Goal: Information Seeking & Learning: Find specific fact

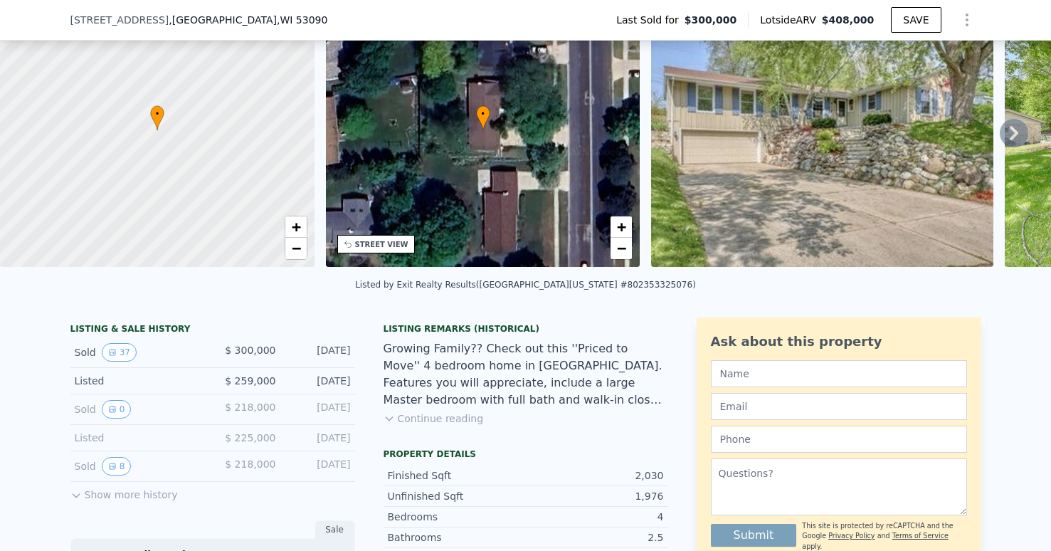
scroll to position [103, 0]
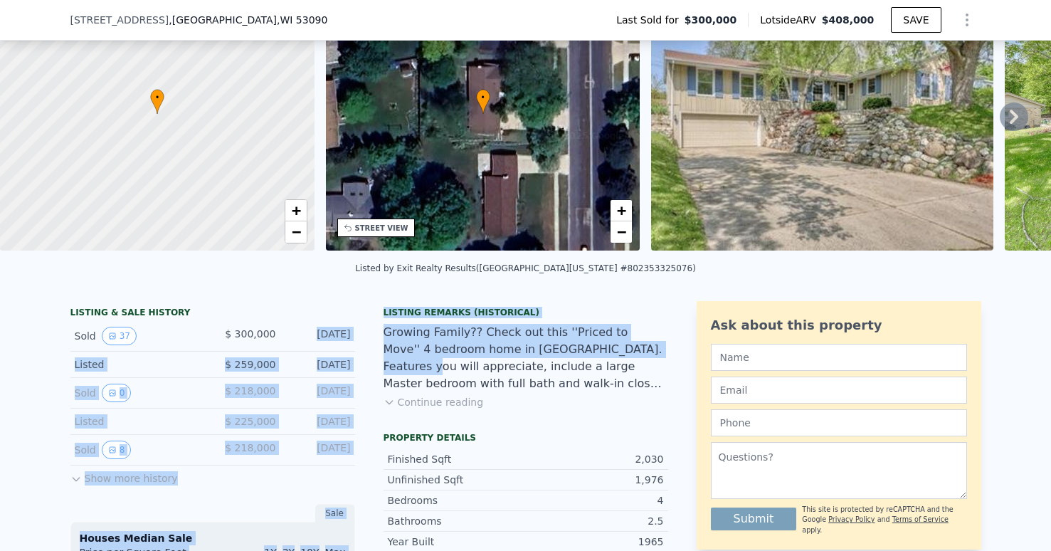
drag, startPoint x: 295, startPoint y: 341, endPoint x: 369, endPoint y: 369, distance: 79.1
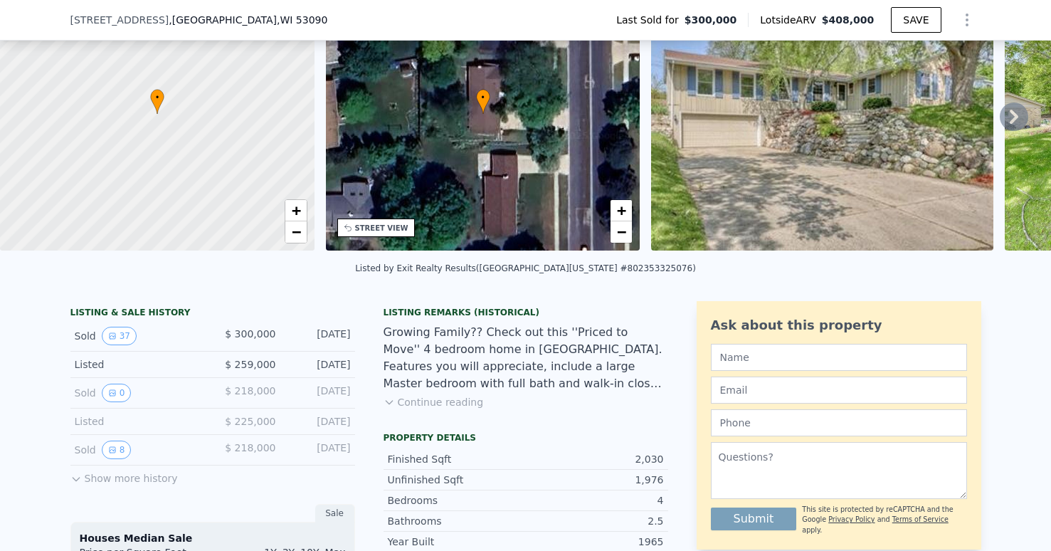
click at [498, 383] on div "Growing Family?? Check out this ''Priced to Move'' 4 bedroom home in [GEOGRAPHI…" at bounding box center [526, 358] width 285 height 68
drag, startPoint x: 298, startPoint y: 344, endPoint x: 353, endPoint y: 372, distance: 62.1
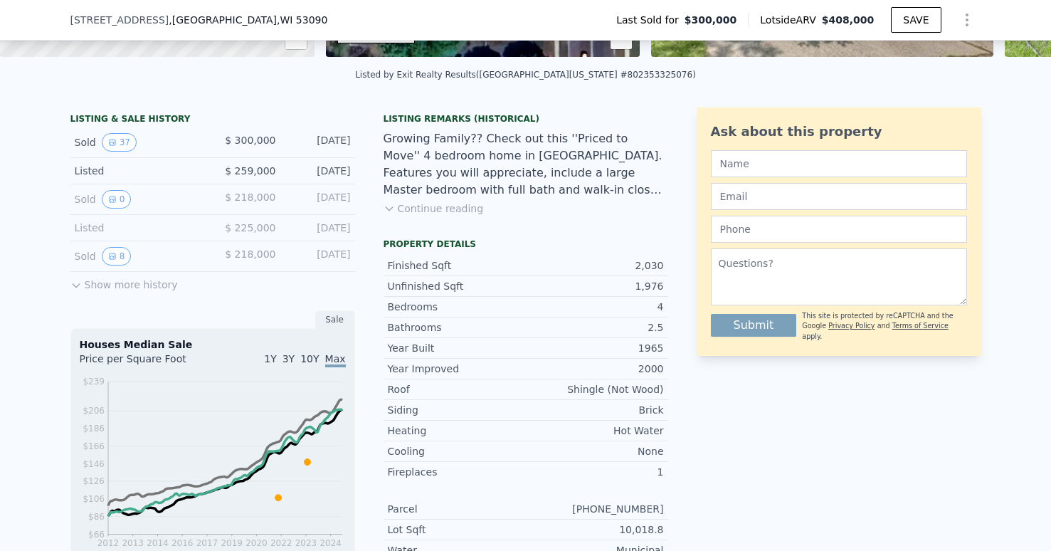
scroll to position [300, 0]
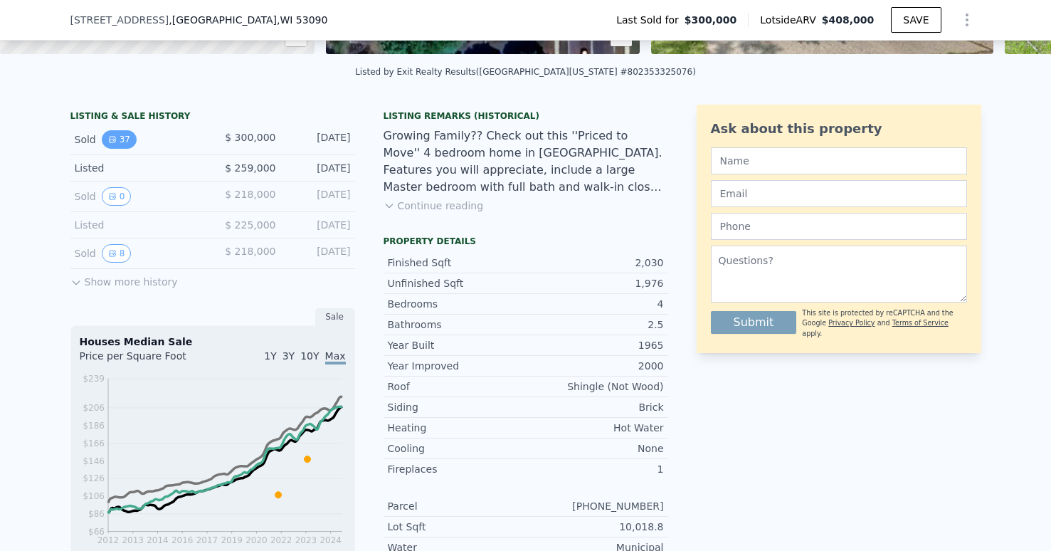
click at [118, 149] on button "37" at bounding box center [119, 139] width 35 height 19
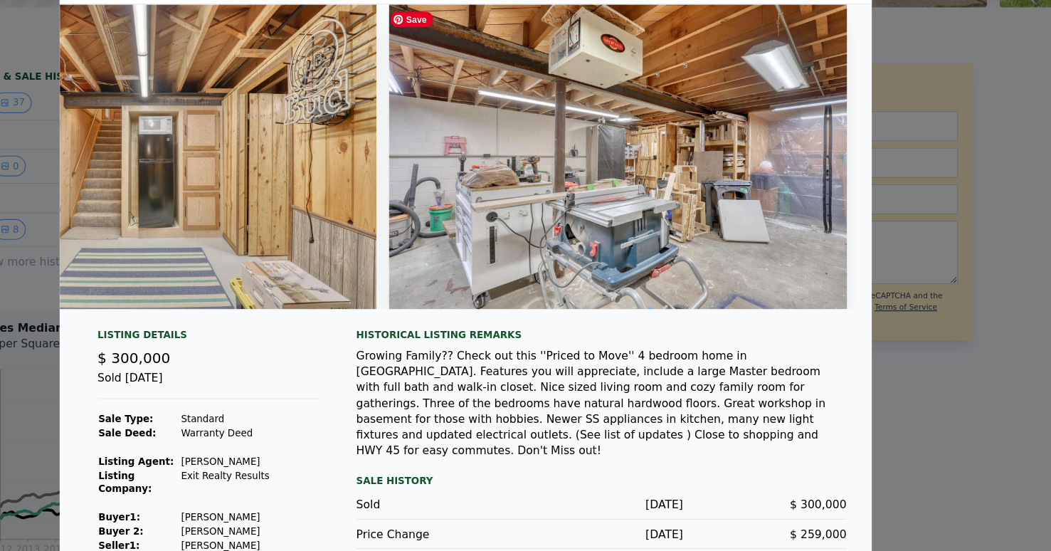
scroll to position [26, 0]
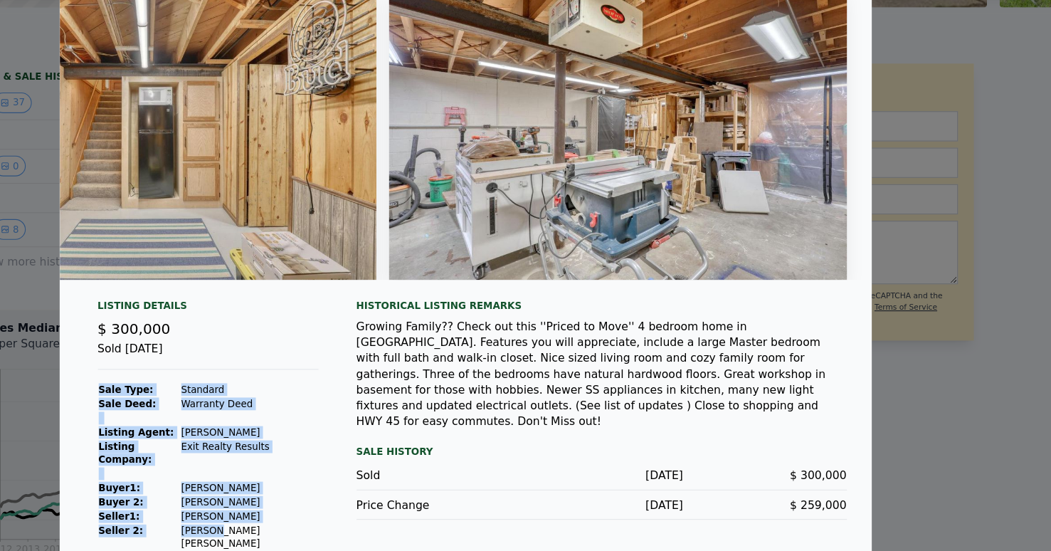
drag, startPoint x: 298, startPoint y: 520, endPoint x: 363, endPoint y: 532, distance: 65.9
click at [363, 532] on div "Listing Details $ 300,000 Sold [DATE] Sale Type: Standard Sale Deed: Warranty D…" at bounding box center [526, 439] width 729 height 248
drag, startPoint x: 270, startPoint y: 521, endPoint x: 364, endPoint y: 525, distance: 94.1
click at [364, 525] on div "Listing Details $ 300,000 Sold [DATE] Sale Type: Standard Sale Deed: Warranty D…" at bounding box center [294, 428] width 221 height 226
copy tbody "Sale Type: Standard Sale Deed: Warranty Deed Listing Agent: [PERSON_NAME] Listi…"
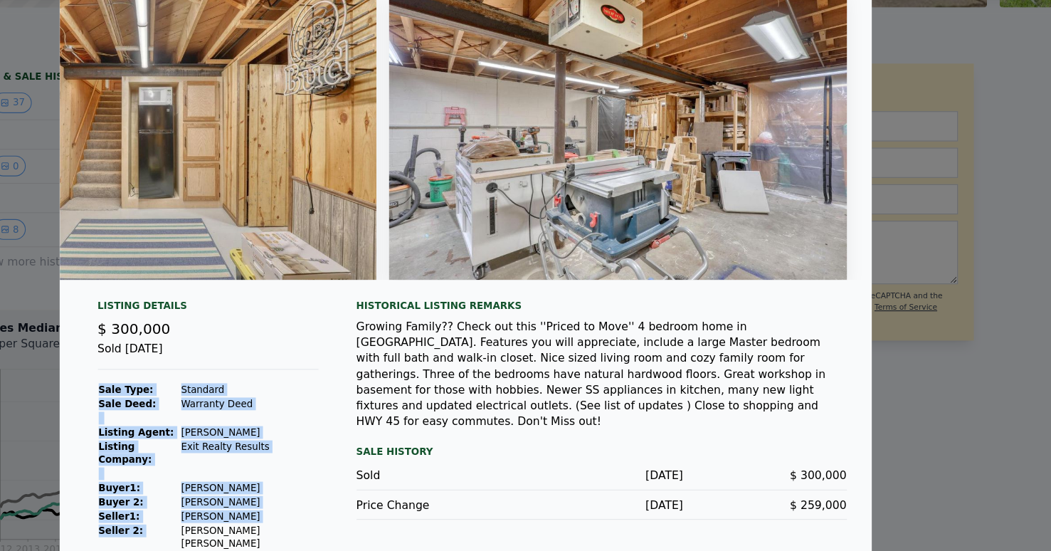
scroll to position [0, 0]
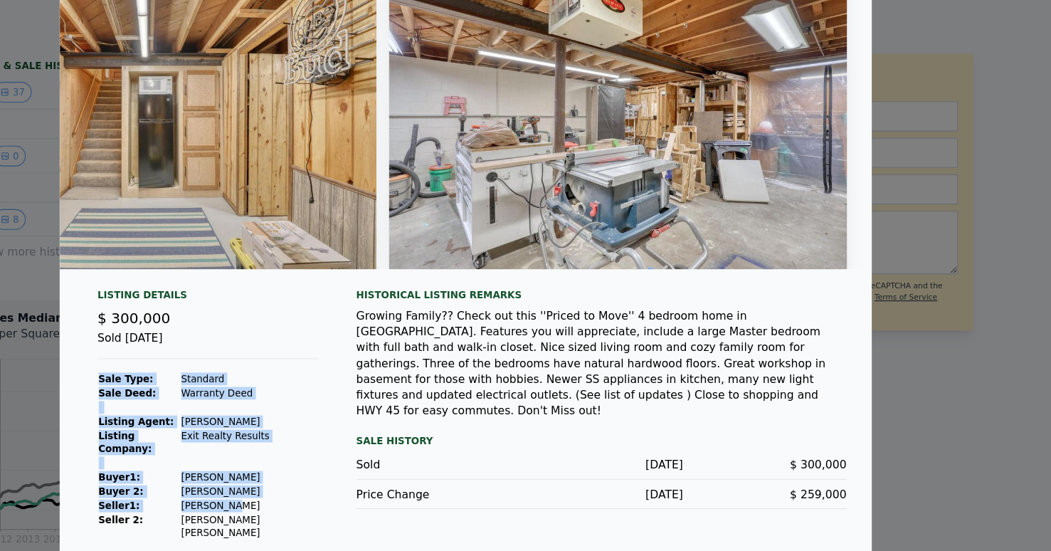
drag, startPoint x: 317, startPoint y: 508, endPoint x: 375, endPoint y: 508, distance: 58.4
click at [375, 508] on div "Listing Details $ 300,000 Sold [DATE] Sale Type: Standard Sale Deed: Warranty D…" at bounding box center [294, 428] width 221 height 226
drag, startPoint x: 273, startPoint y: 510, endPoint x: 358, endPoint y: 509, distance: 84.7
click at [358, 509] on div "Listing Details $ 300,000 Sold [DATE] Sale Type: Standard Sale Deed: Warranty D…" at bounding box center [294, 428] width 221 height 226
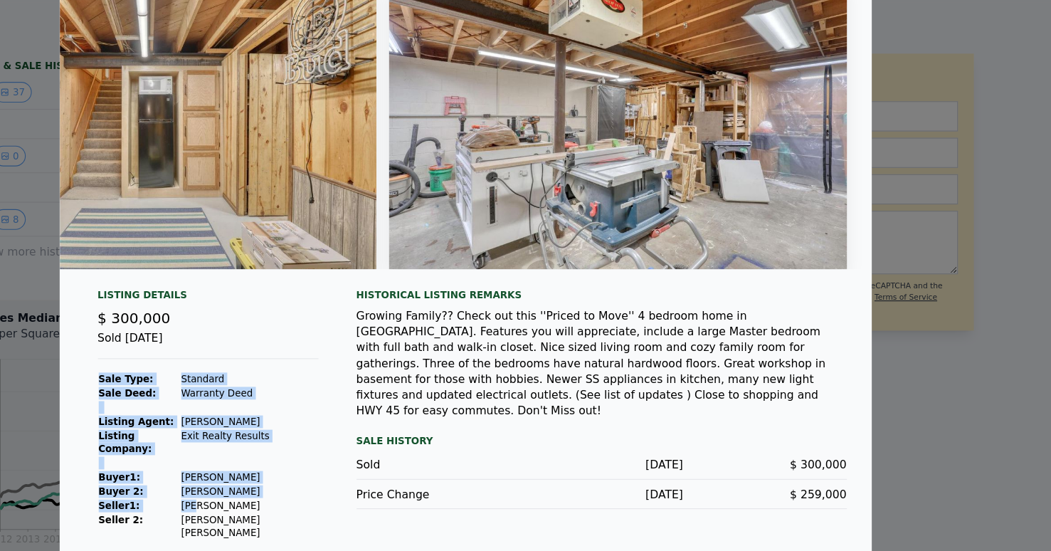
drag, startPoint x: 357, startPoint y: 509, endPoint x: 285, endPoint y: 509, distance: 72.6
click at [285, 509] on div "Listing Details $ 300,000 Sold [DATE] Sale Type: Standard Sale Deed: Warranty D…" at bounding box center [294, 428] width 221 height 226
click at [285, 509] on td "[PERSON_NAME]" at bounding box center [332, 510] width 124 height 13
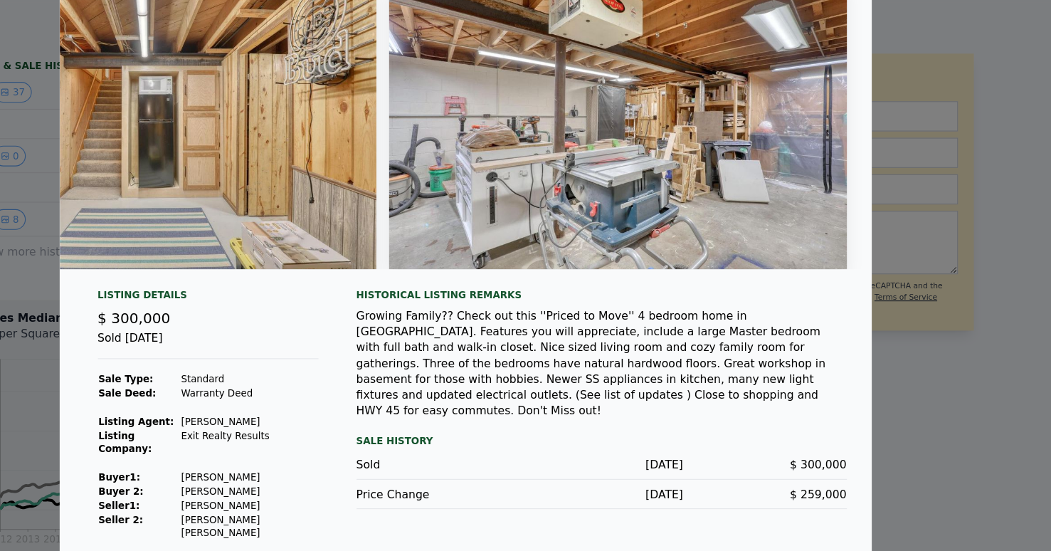
drag, startPoint x: 273, startPoint y: 509, endPoint x: 346, endPoint y: 506, distance: 72.7
click at [346, 506] on td "[PERSON_NAME]" at bounding box center [332, 510] width 124 height 13
copy td "[PERSON_NAME]"
